Goal: Task Accomplishment & Management: Manage account settings

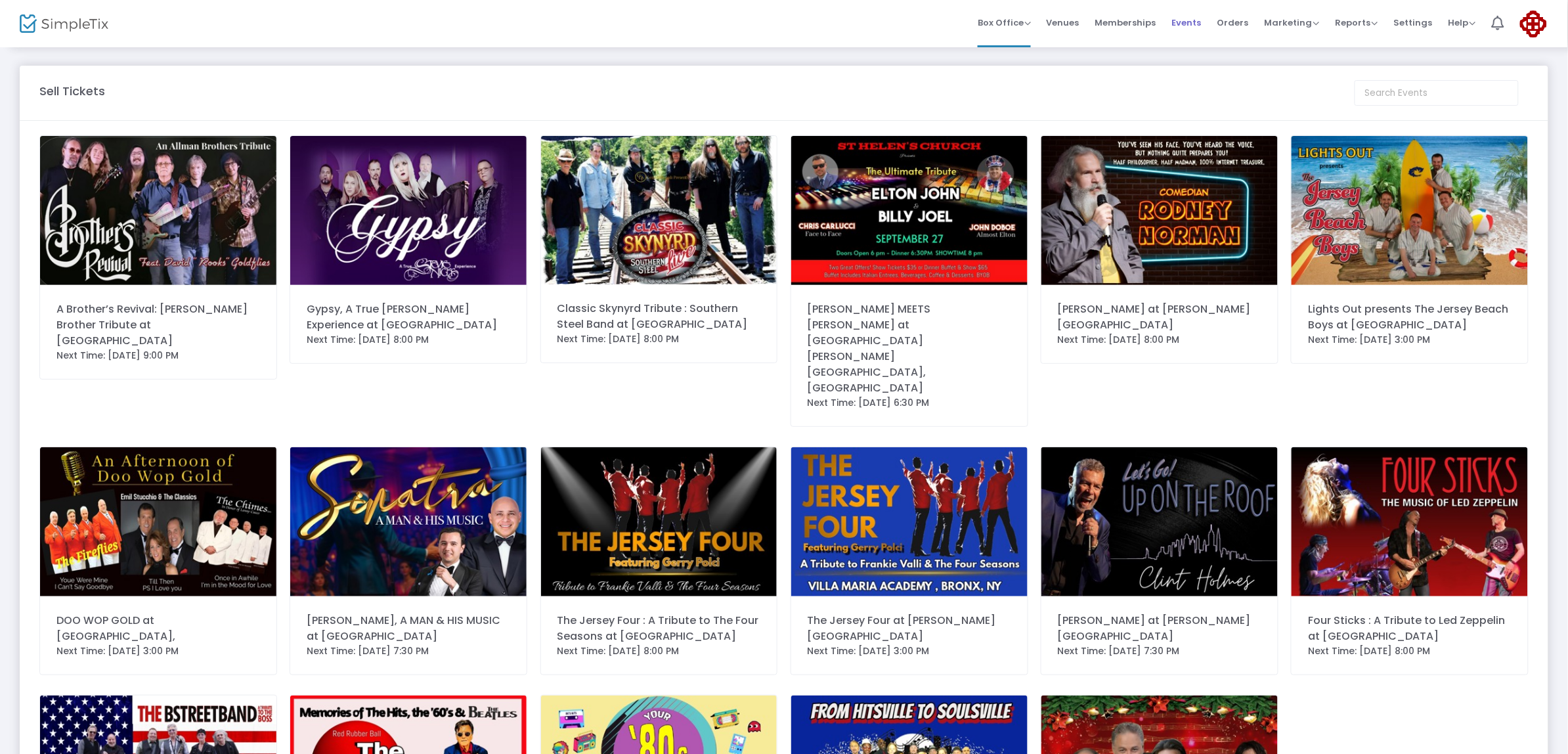
click at [1186, 27] on span "Events" at bounding box center [1187, 22] width 30 height 33
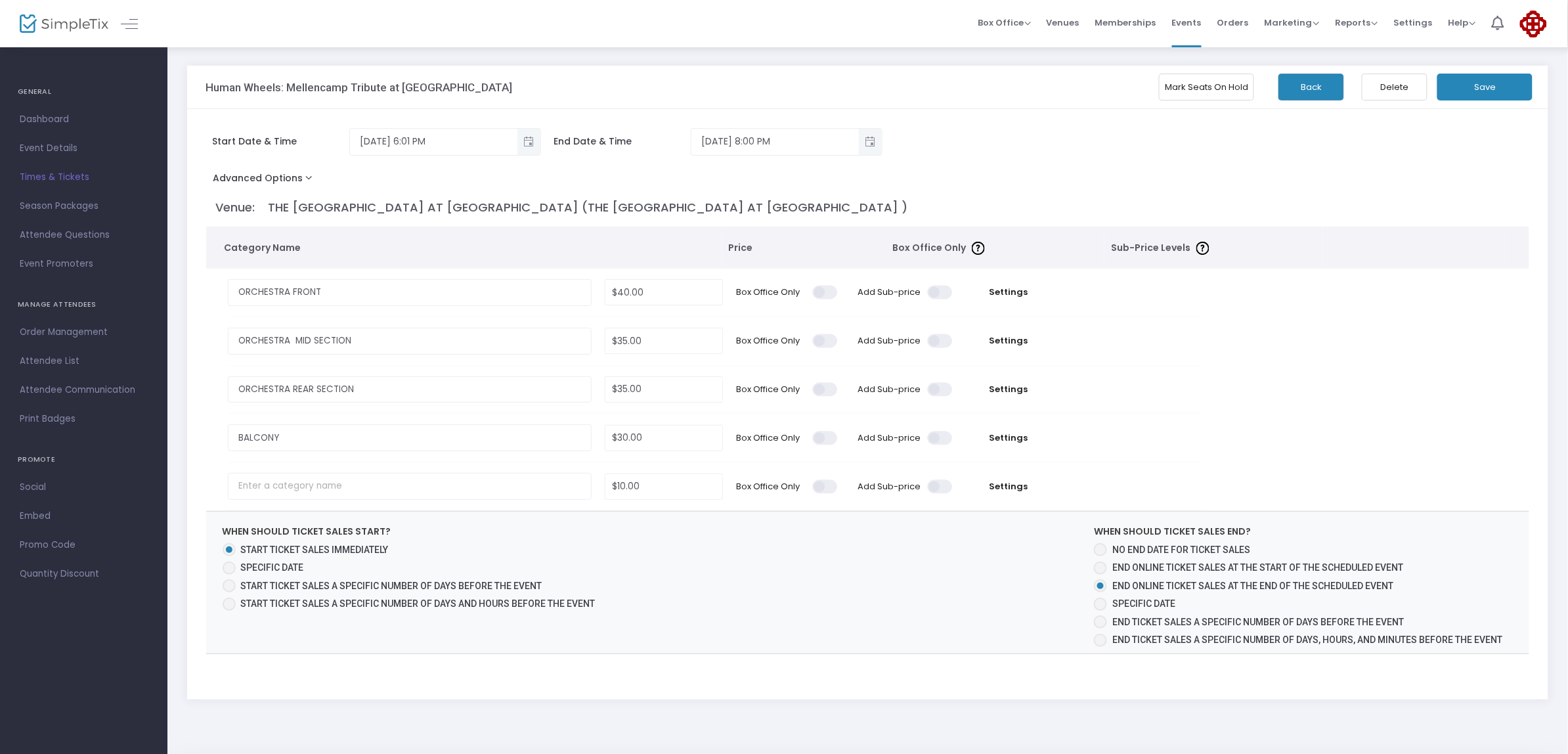
click at [1506, 85] on button "Save" at bounding box center [1485, 87] width 96 height 27
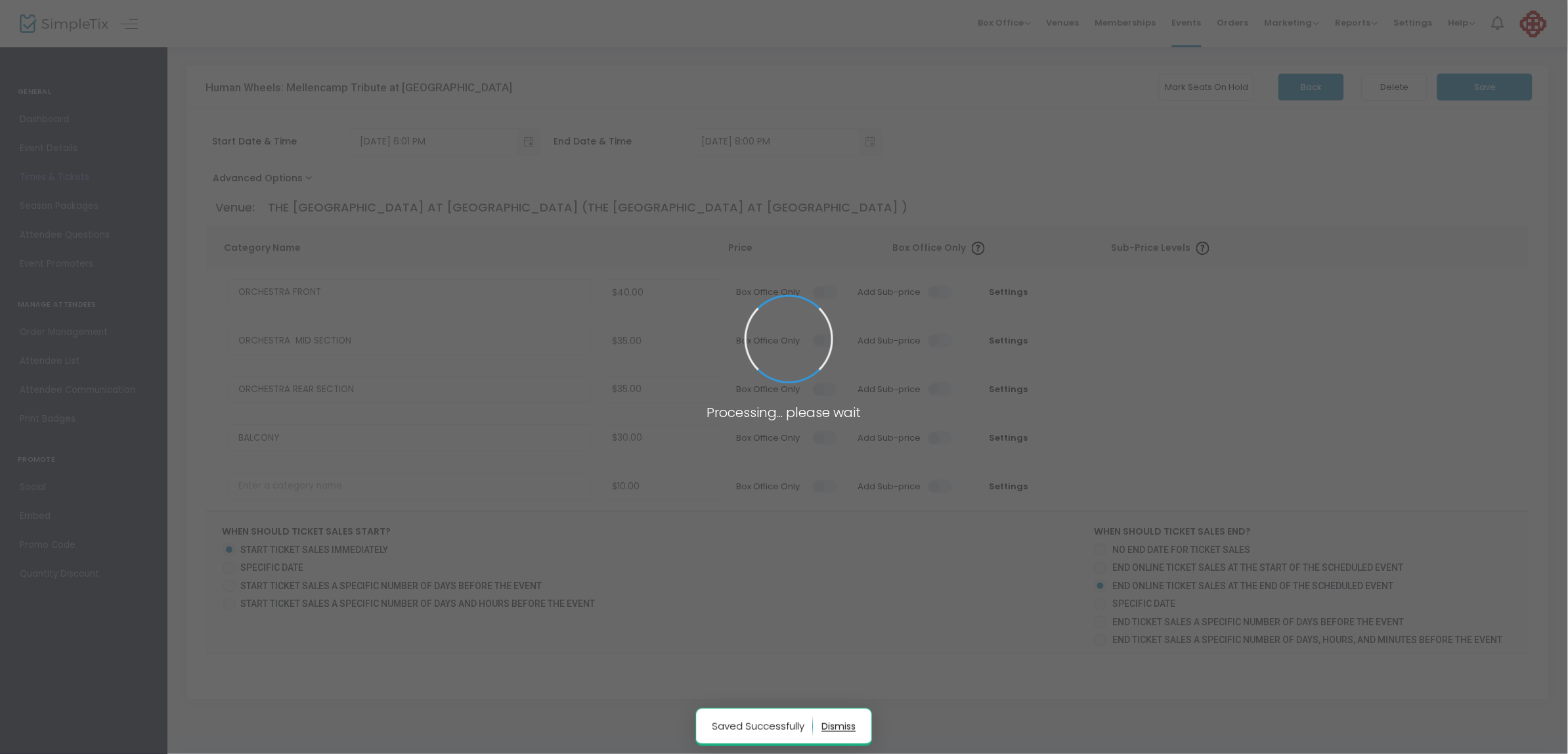
radio input "false"
radio input "true"
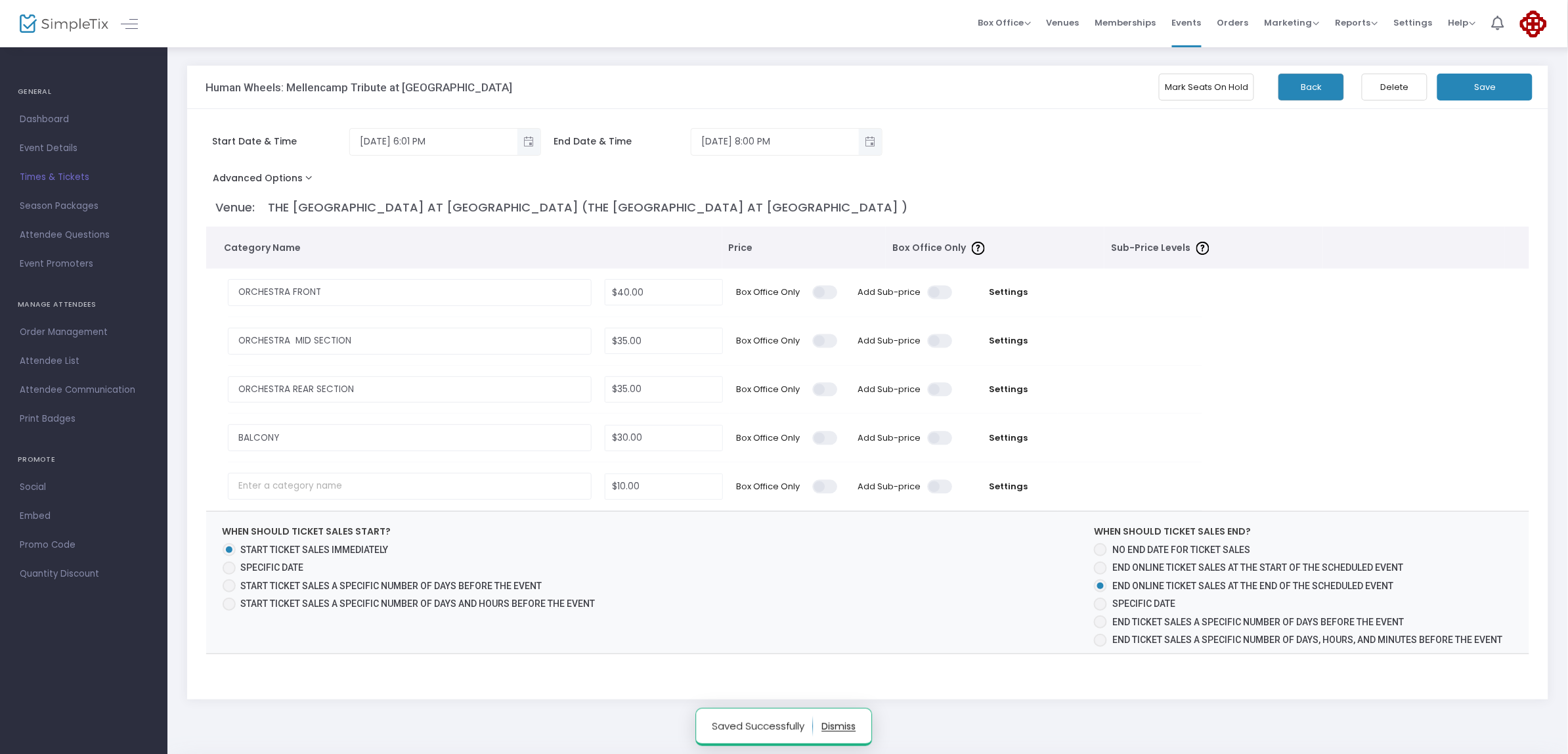
click at [1215, 87] on button "Mark Seats On Hold" at bounding box center [1207, 87] width 96 height 27
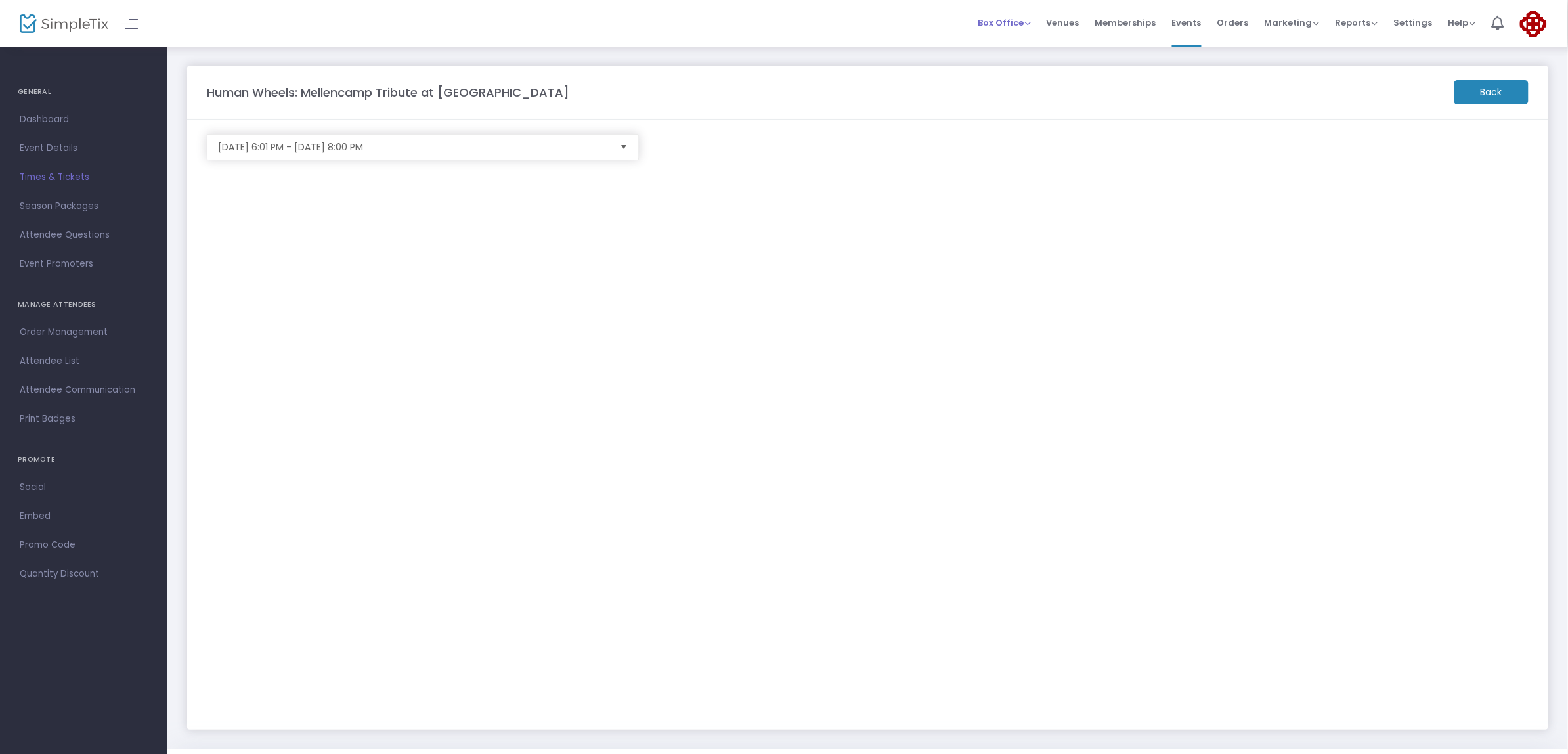
click at [1012, 28] on span "Box Office" at bounding box center [1004, 22] width 54 height 12
click at [1007, 41] on li "Sell Tickets" at bounding box center [1025, 45] width 94 height 26
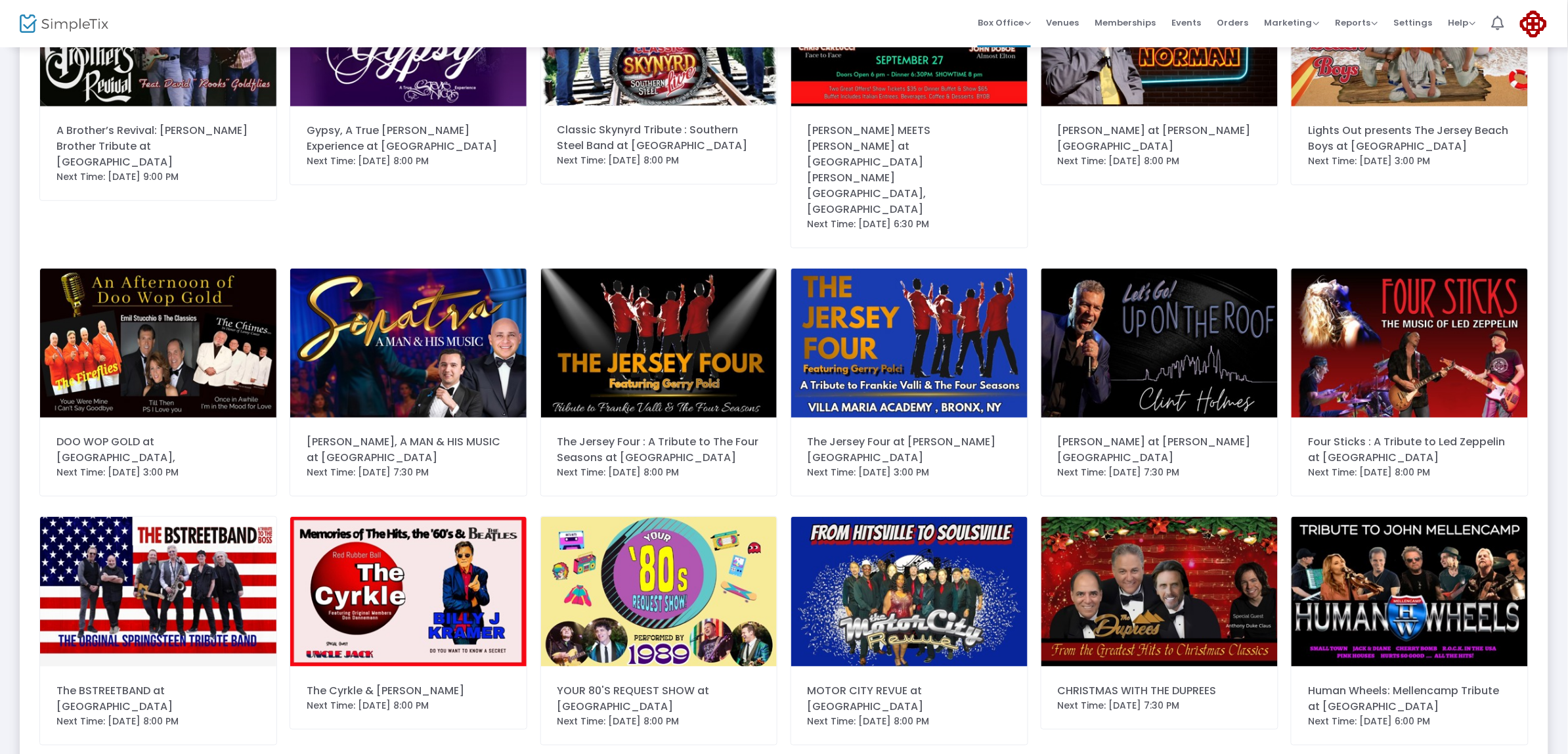
scroll to position [234, 0]
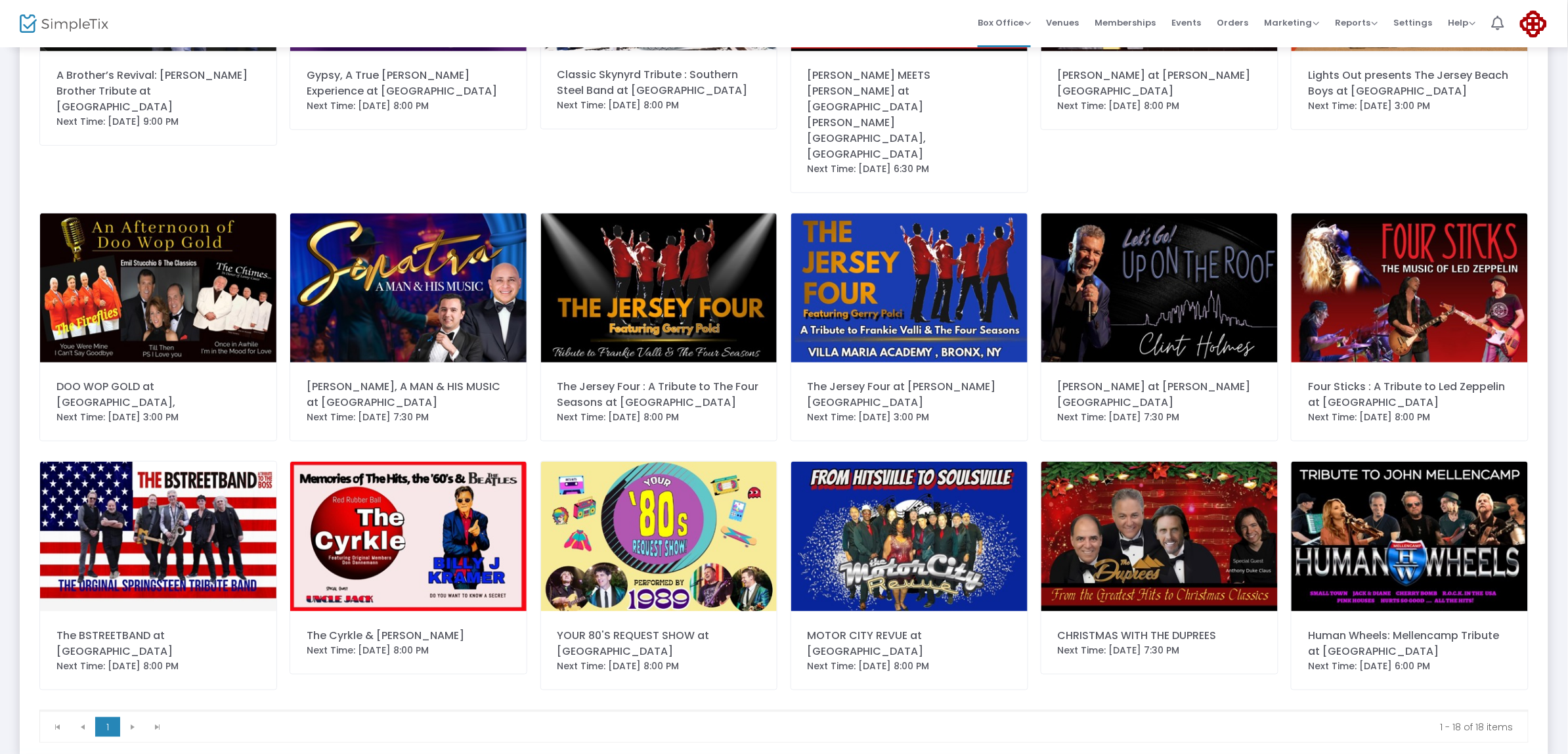
click at [1384, 628] on div "Human Wheels: Mellencamp Tribute at Drew University" at bounding box center [1410, 644] width 203 height 32
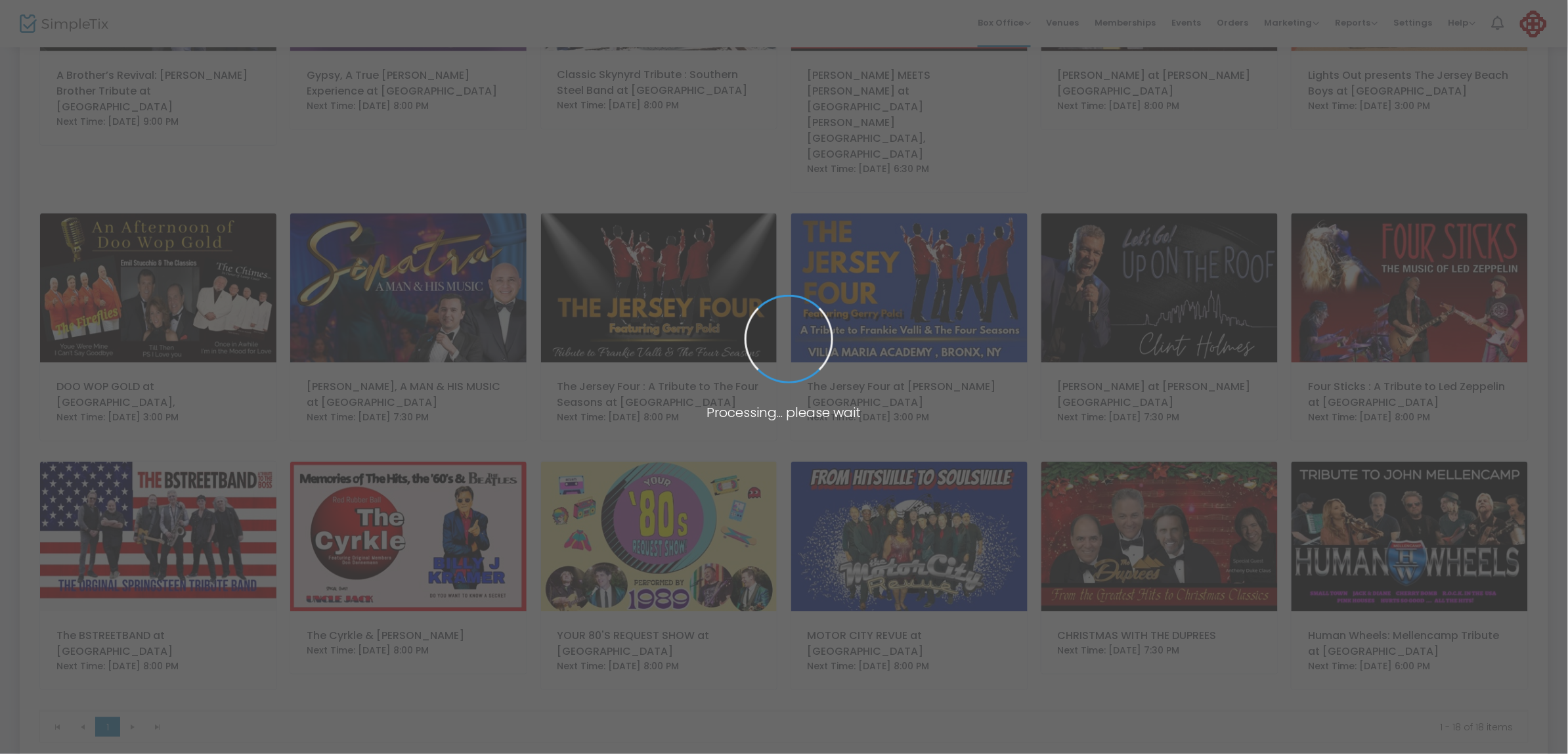
scroll to position [0, 0]
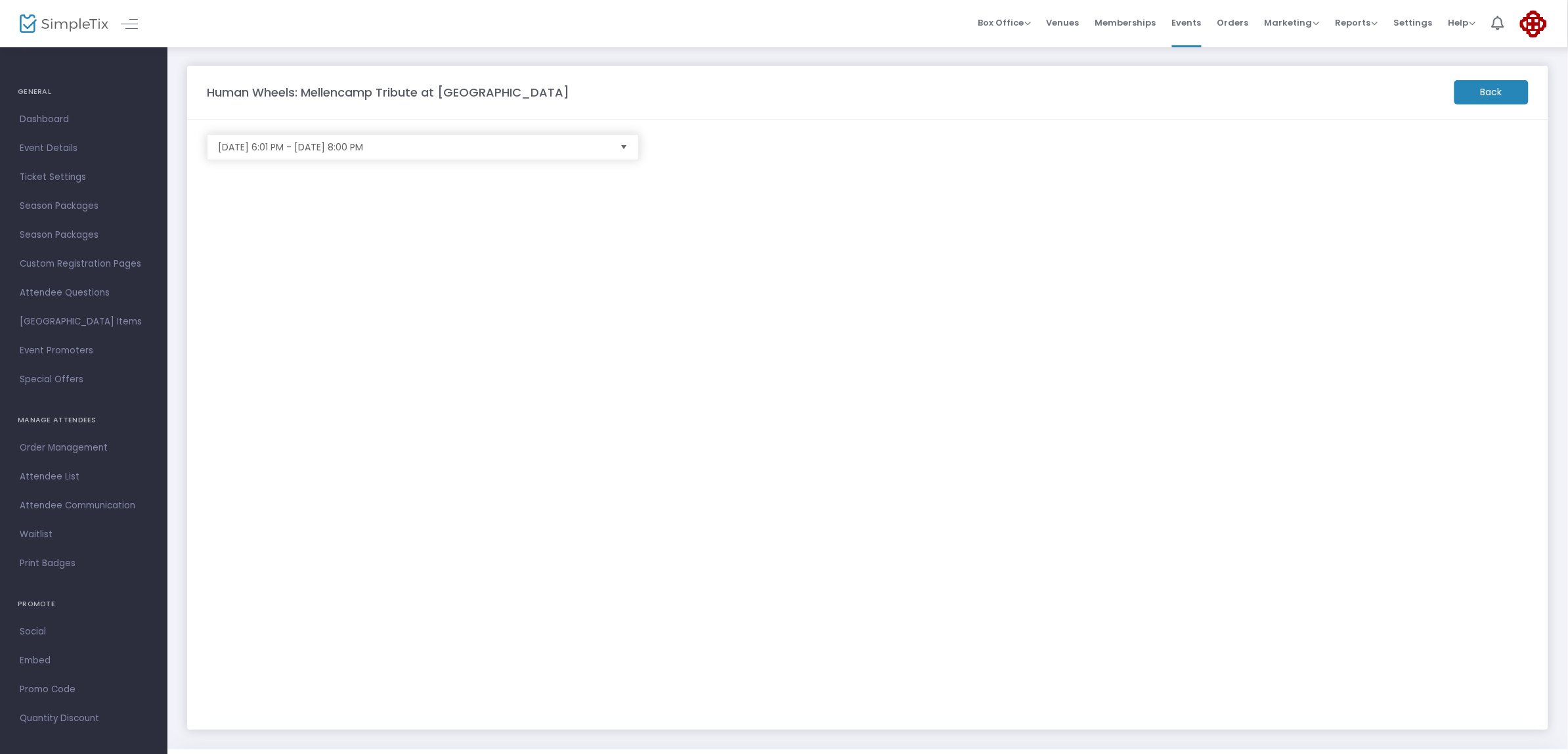
click at [622, 139] on span "Select" at bounding box center [624, 148] width 22 height 22
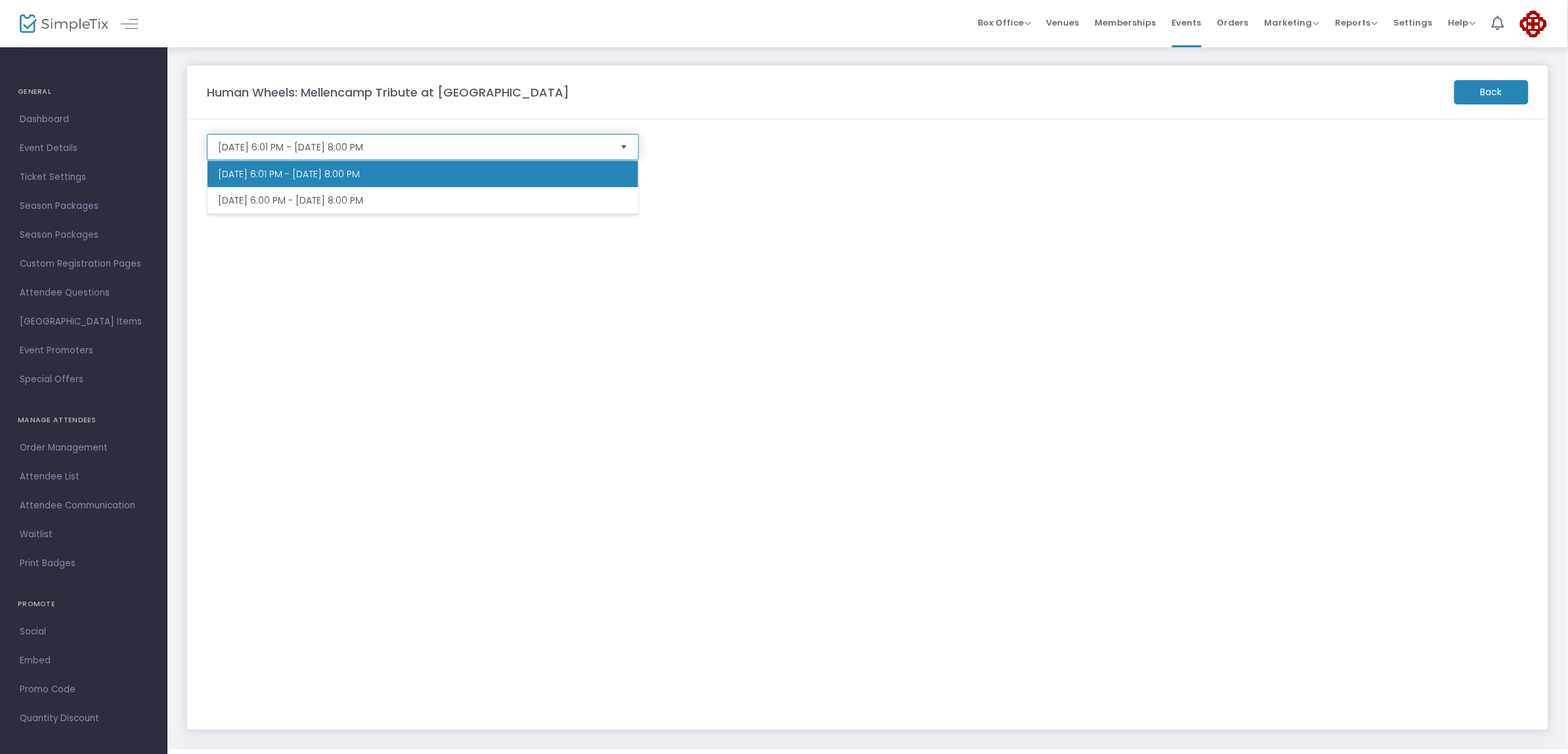
click at [397, 171] on li "12/14/2025 @ 6:01 PM - 12/14/2025 @ 8:00 PM" at bounding box center [423, 173] width 431 height 26
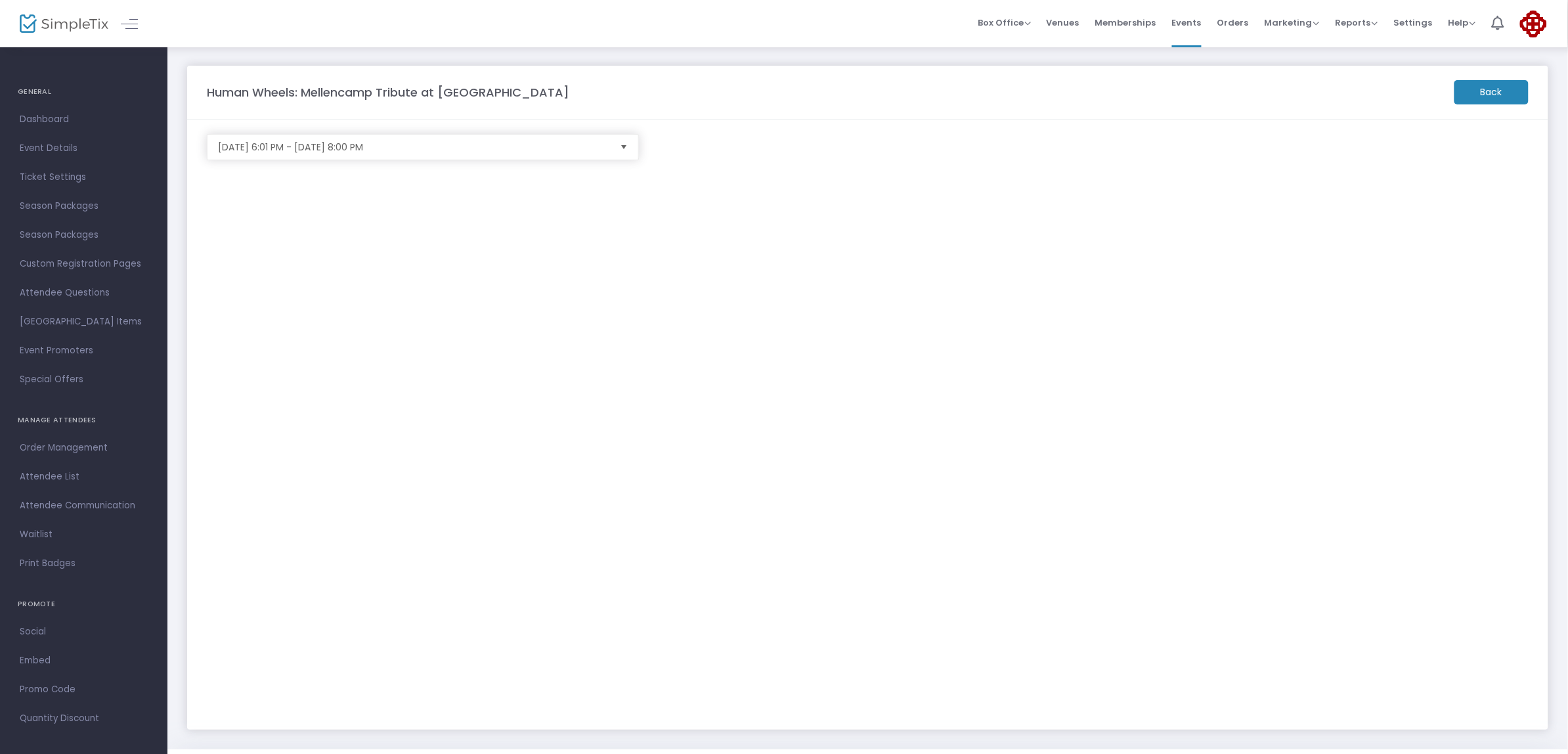
click at [1498, 87] on m-button "Back" at bounding box center [1492, 92] width 75 height 24
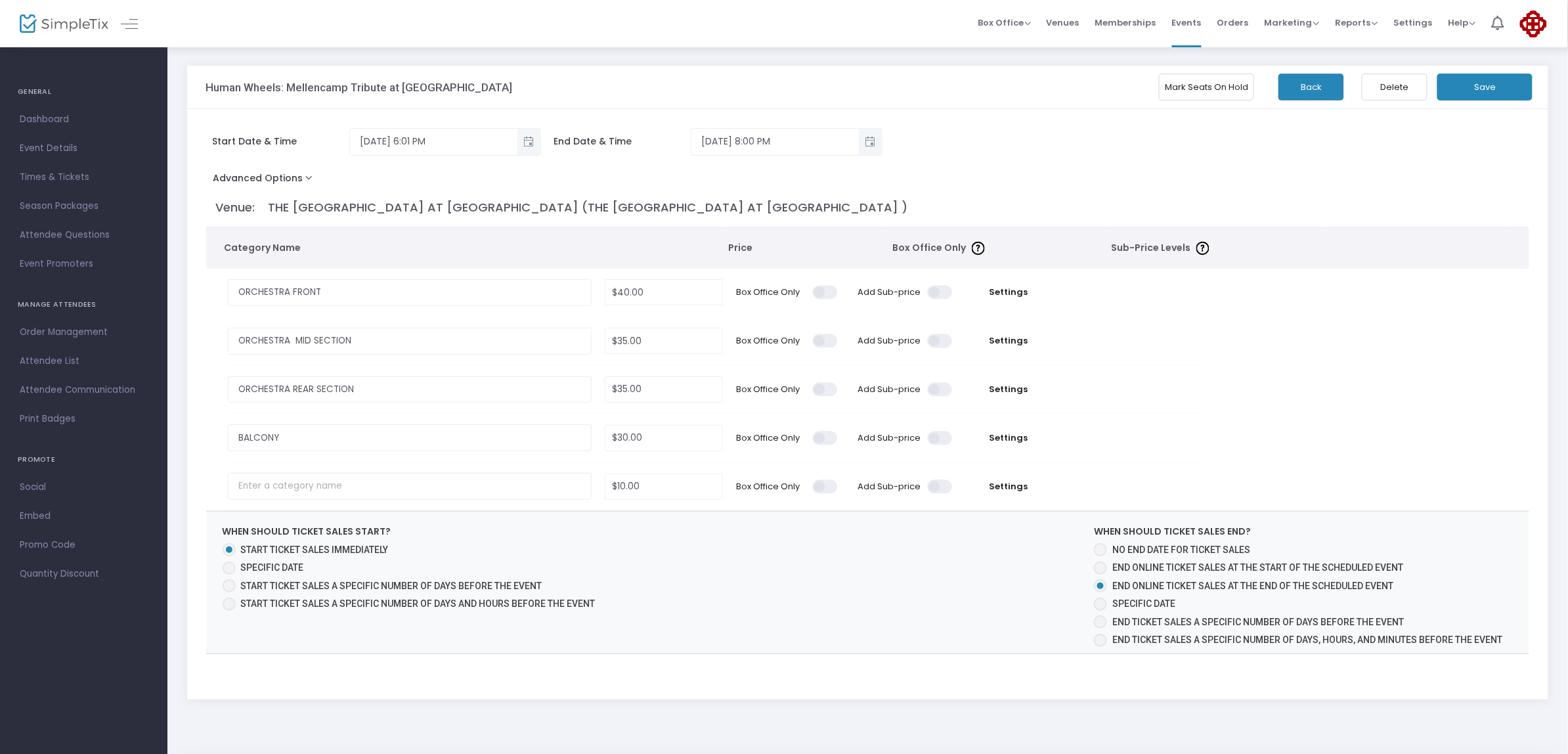
click at [1318, 89] on button "Back" at bounding box center [1311, 87] width 66 height 27
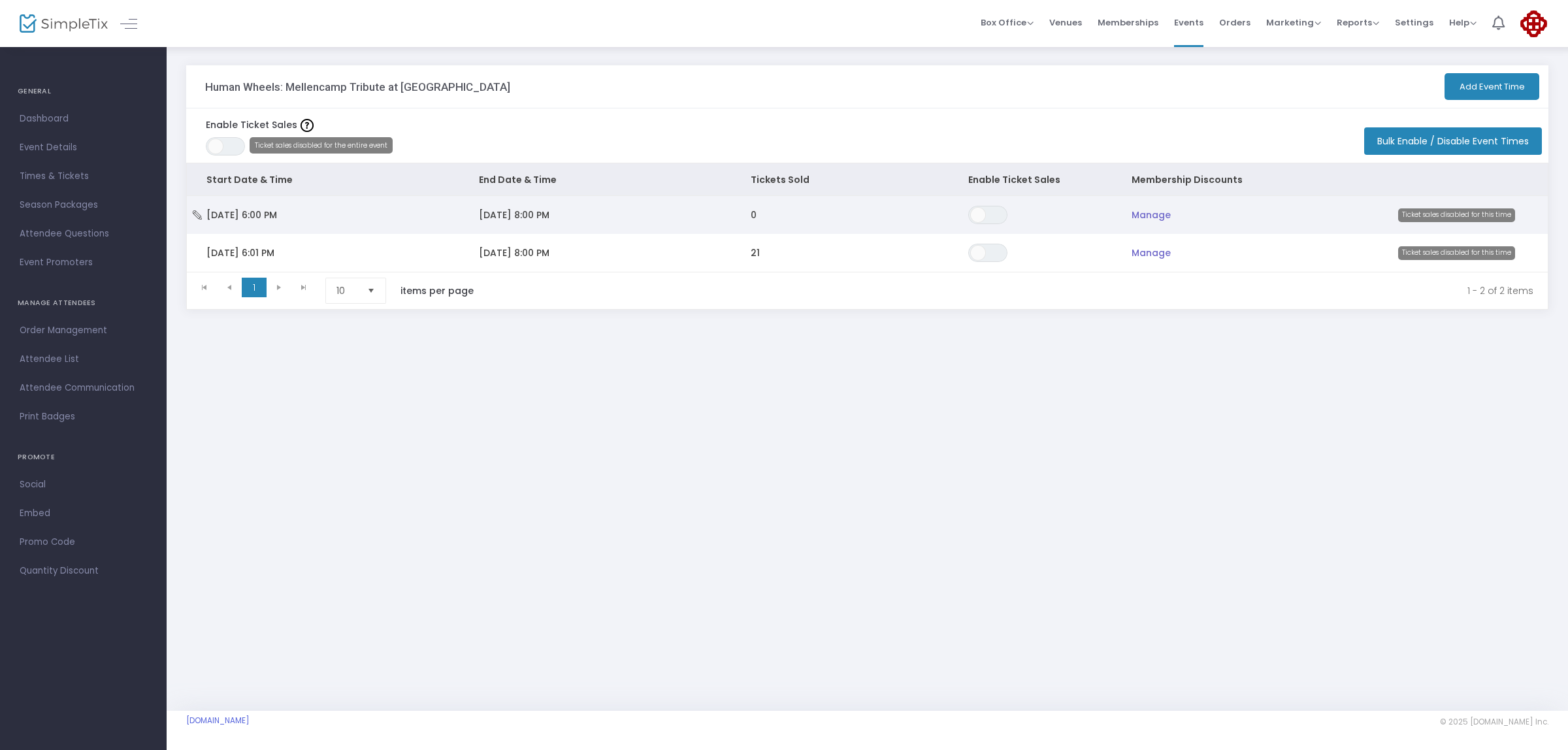
click at [252, 214] on span "Sun 12/14/2025 6:00 PM" at bounding box center [241, 214] width 71 height 13
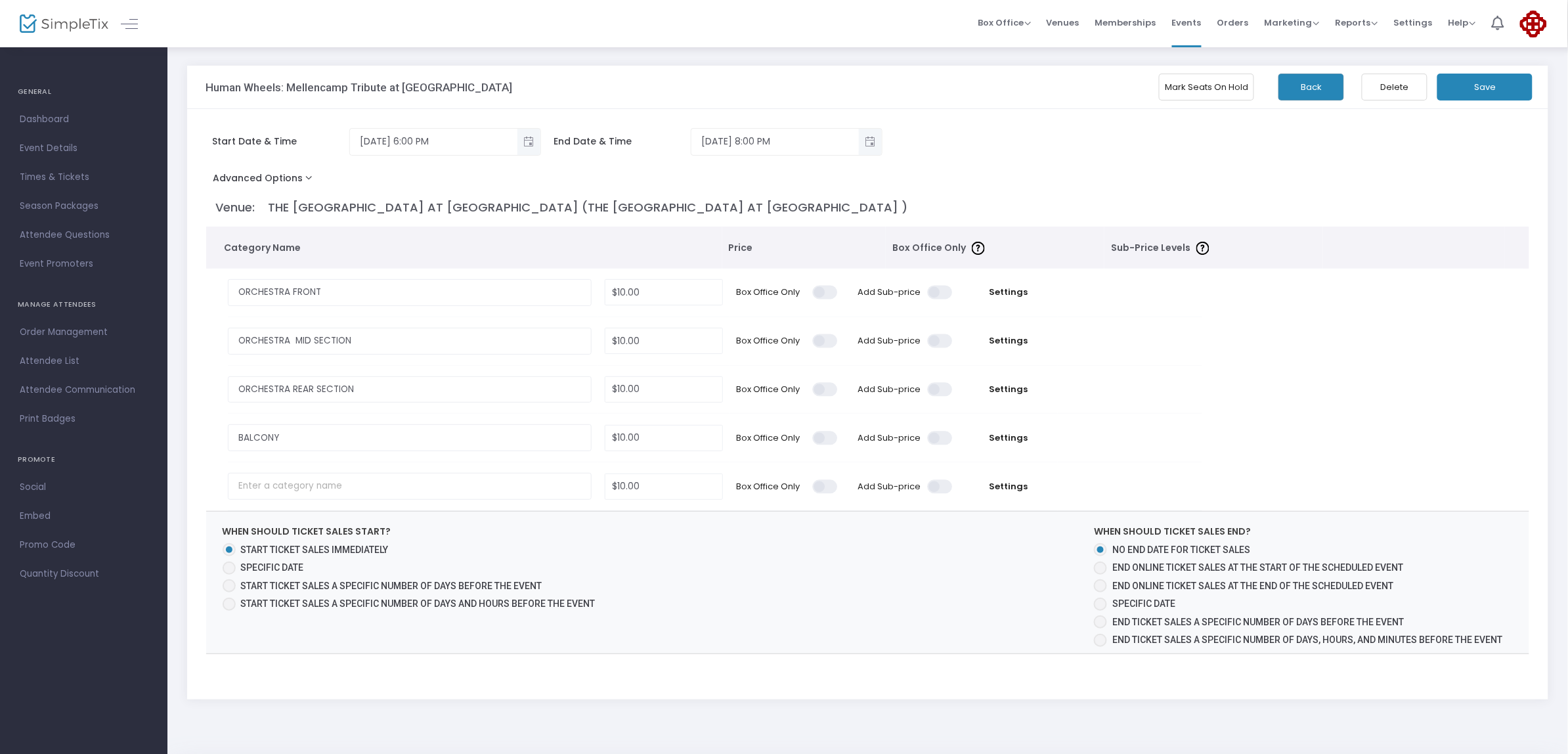
click at [1394, 83] on button "Delete" at bounding box center [1395, 87] width 66 height 27
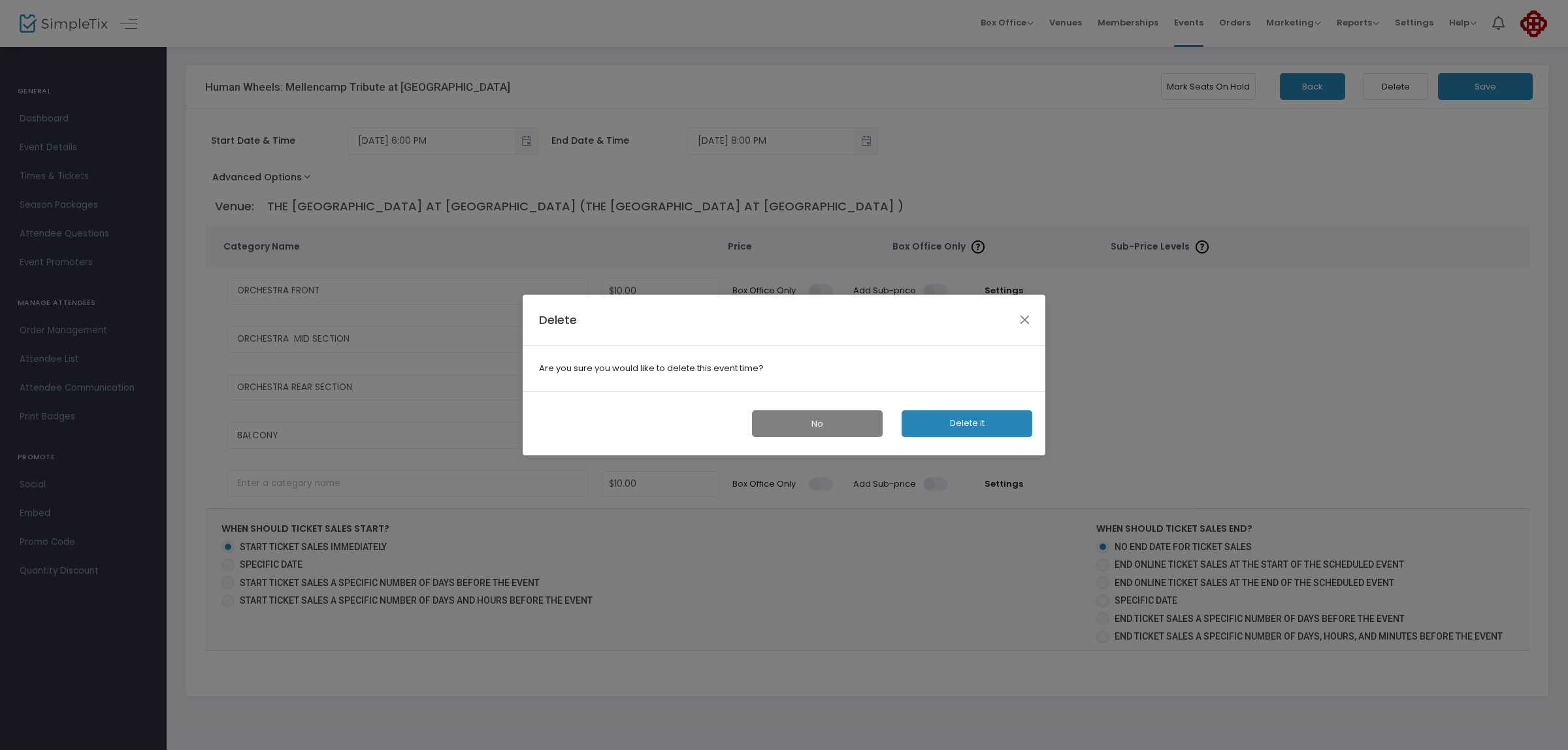
click at [946, 420] on button "Delete it" at bounding box center [967, 424] width 131 height 27
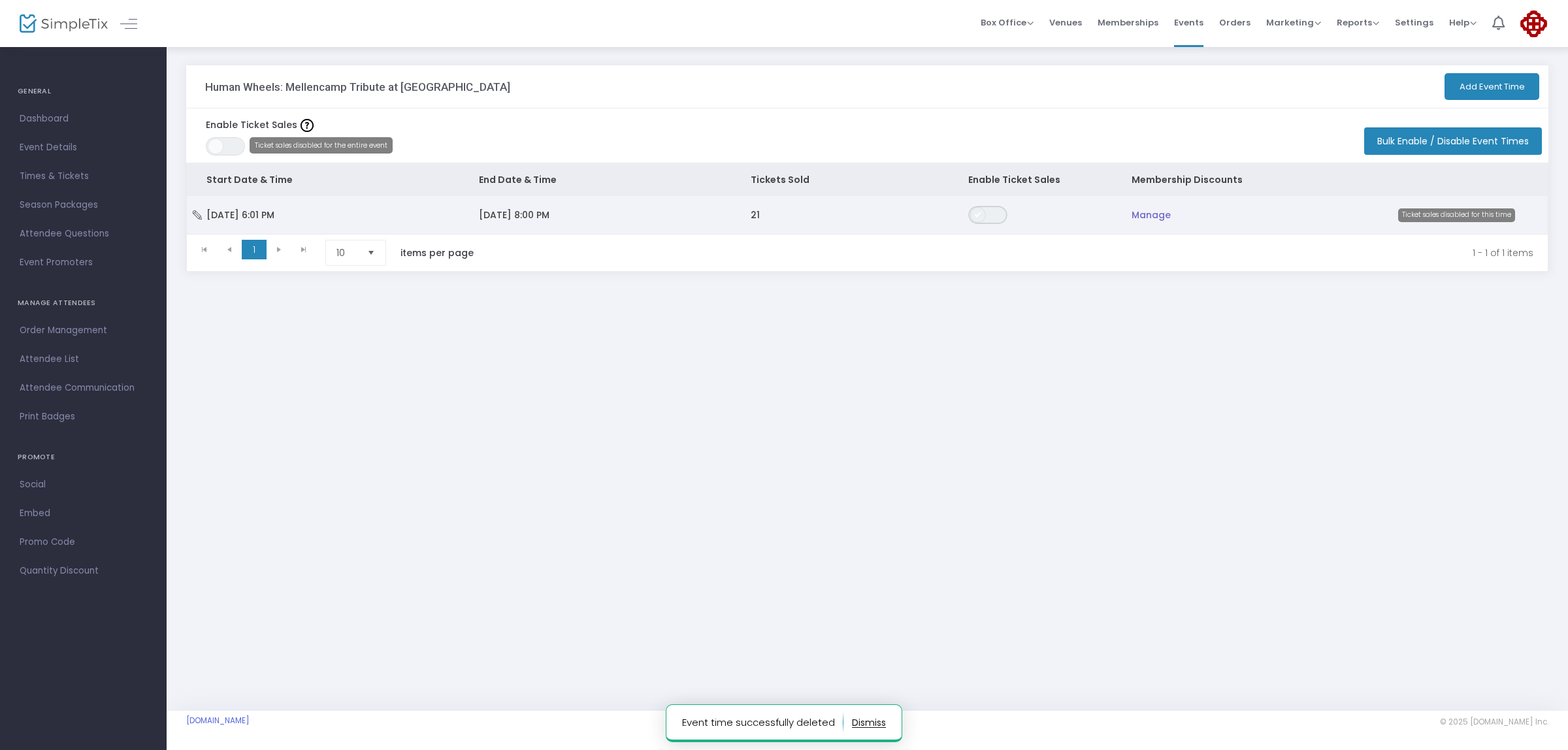
click at [992, 219] on span "ON OFF" at bounding box center [988, 214] width 39 height 18
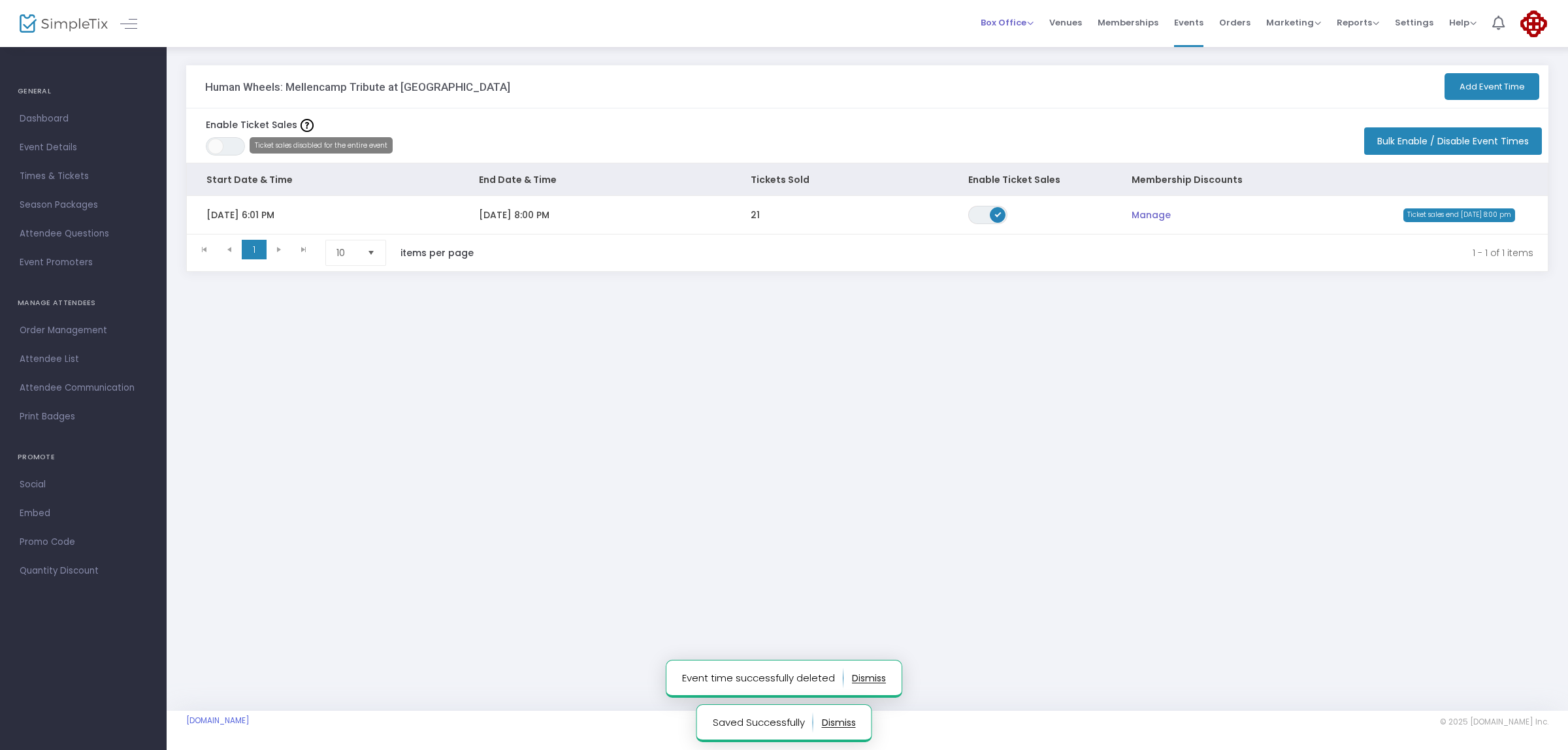
click at [1013, 21] on span "Box Office" at bounding box center [1007, 22] width 53 height 12
click at [1011, 40] on li "Sell Tickets" at bounding box center [1027, 44] width 94 height 26
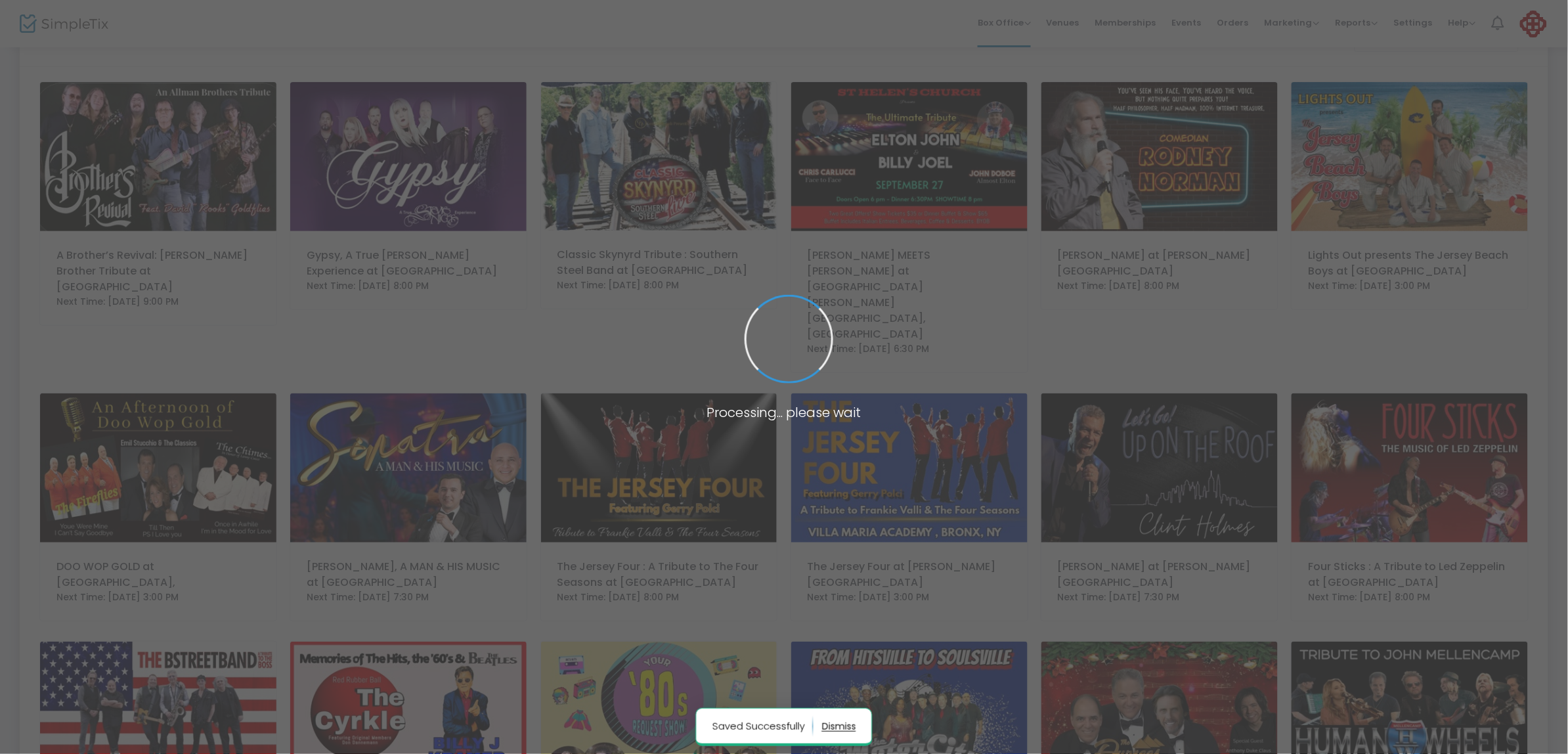
scroll to position [234, 0]
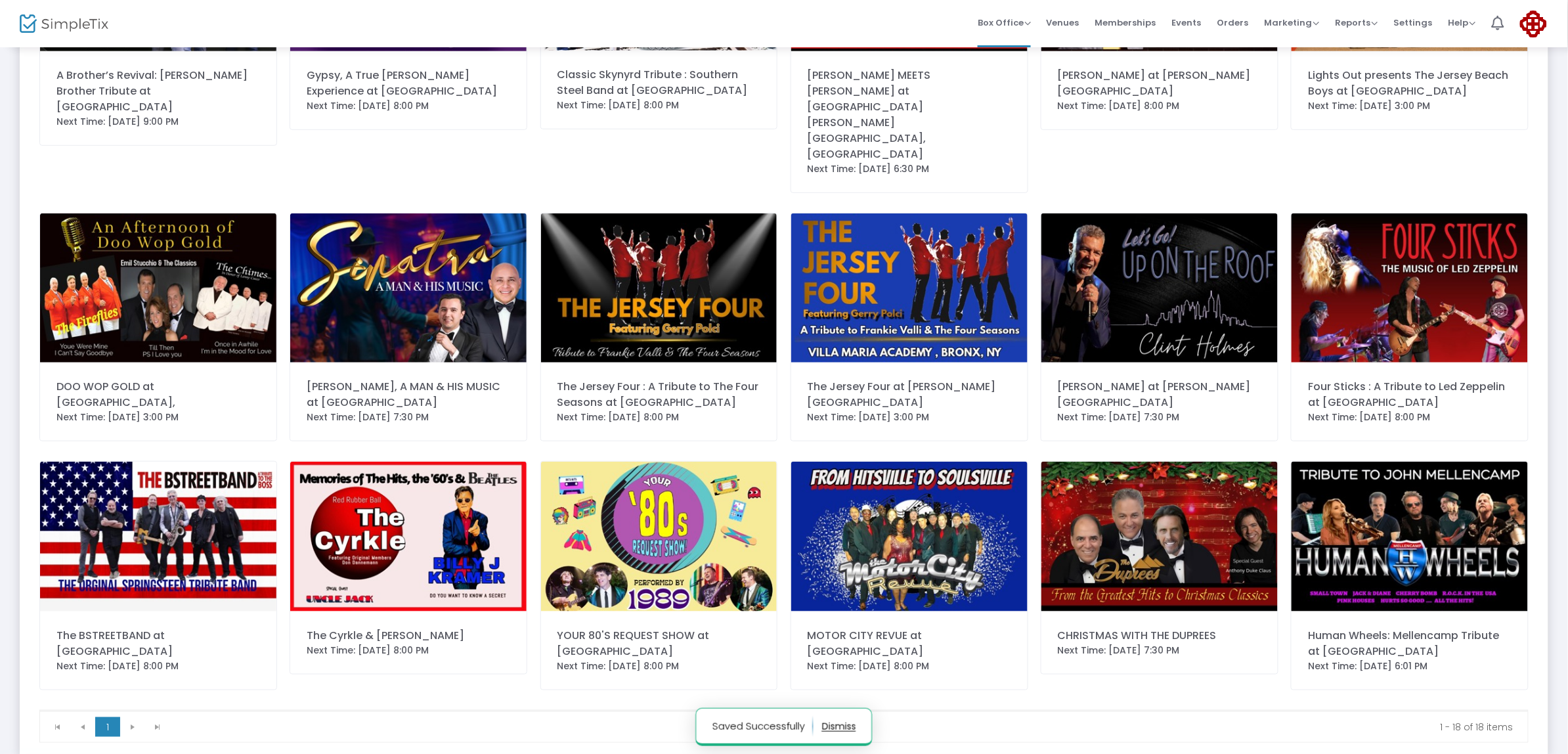
click at [1447, 527] on img at bounding box center [1409, 536] width 236 height 149
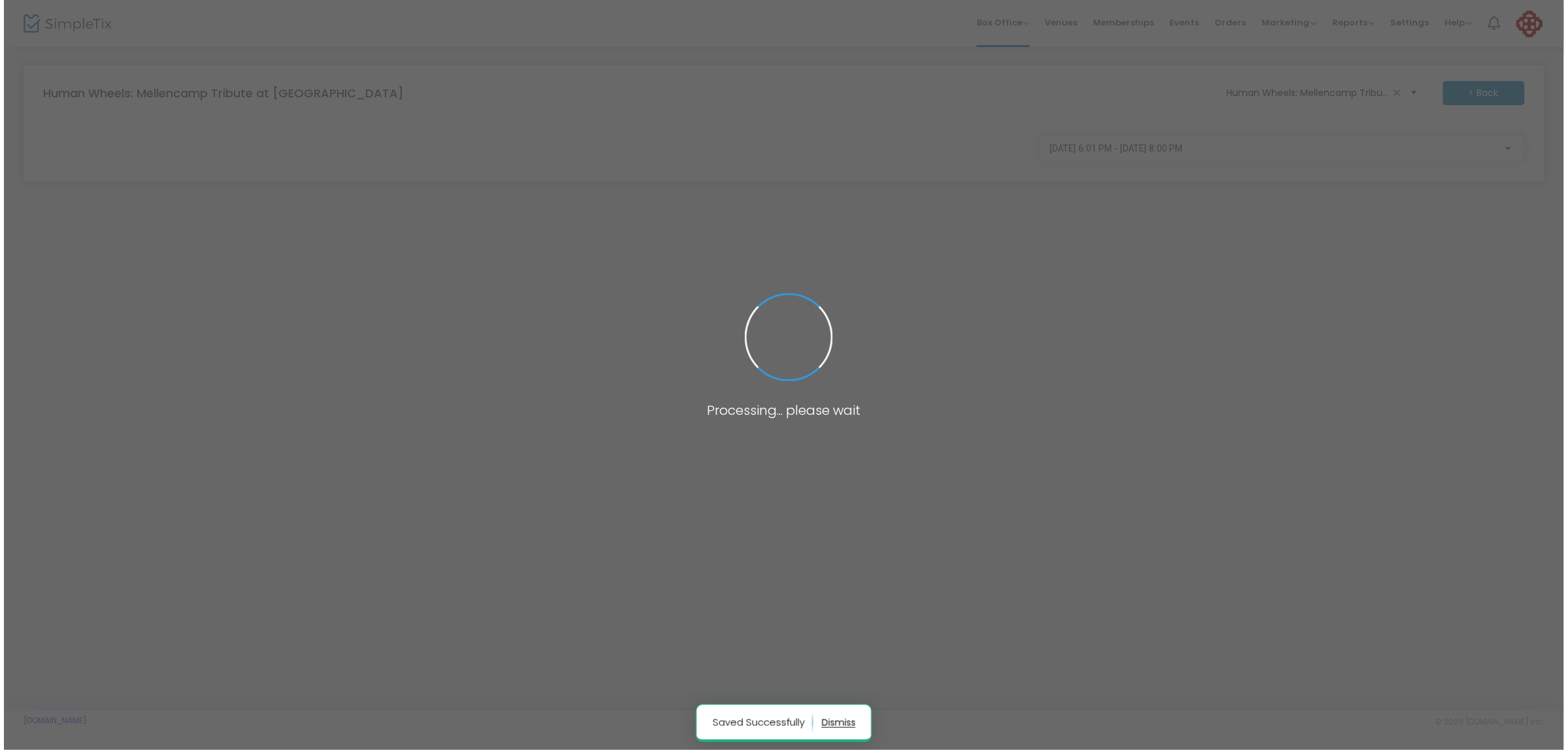
scroll to position [0, 0]
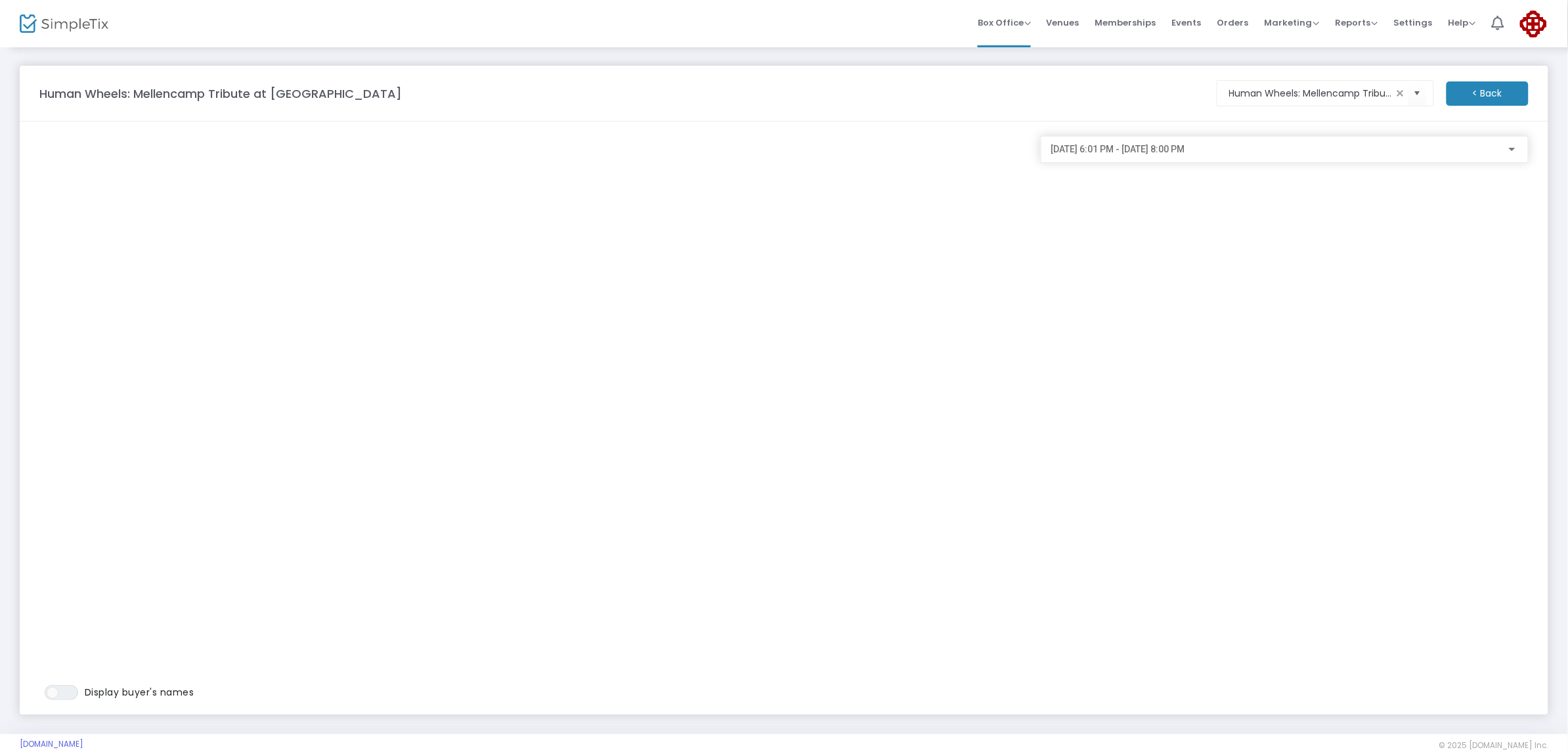
click at [1075, 27] on span "Venues" at bounding box center [1063, 22] width 33 height 33
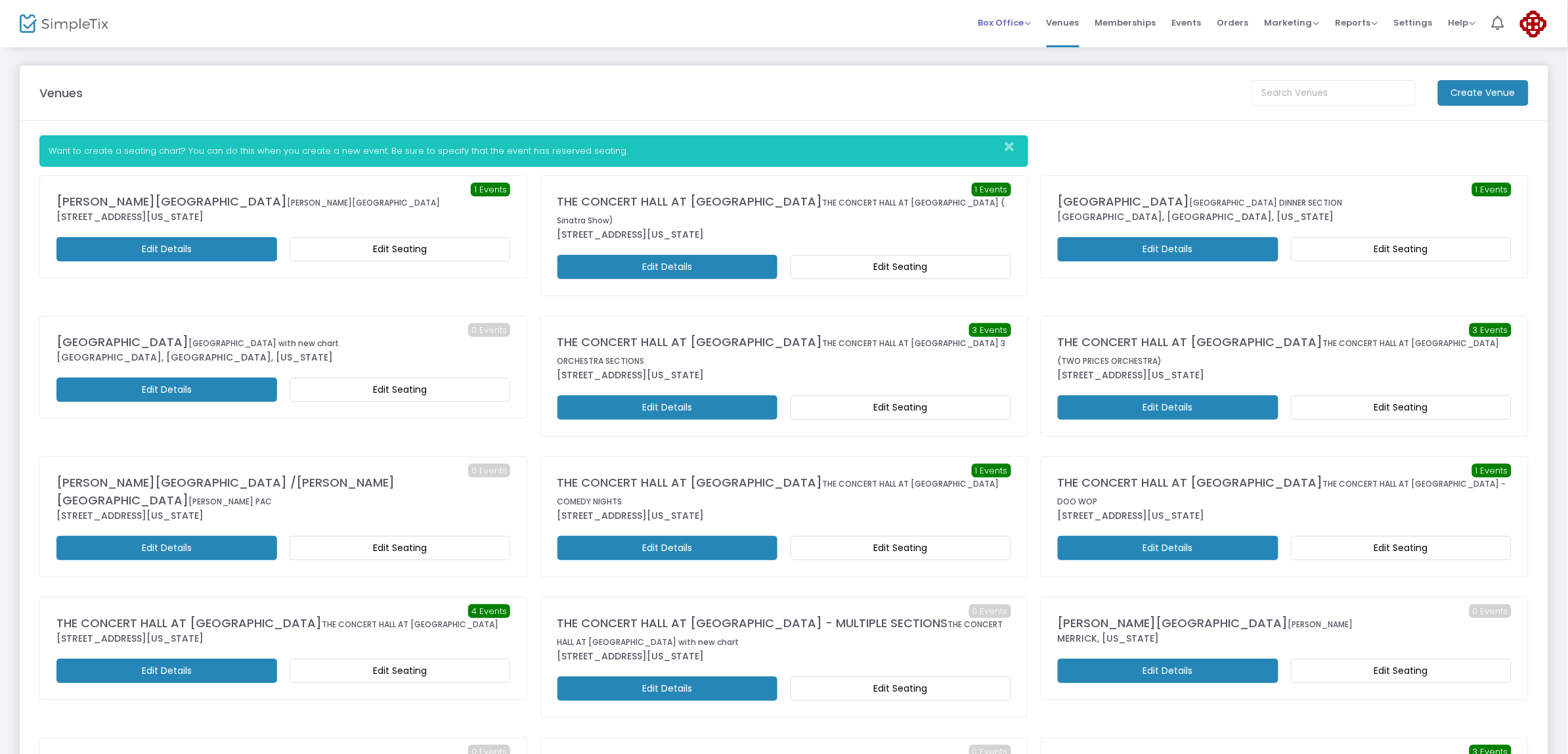
click at [1004, 18] on span "Box Office" at bounding box center [1004, 22] width 54 height 12
click at [1187, 21] on span "Events" at bounding box center [1187, 22] width 30 height 33
